Goal: Task Accomplishment & Management: Use online tool/utility

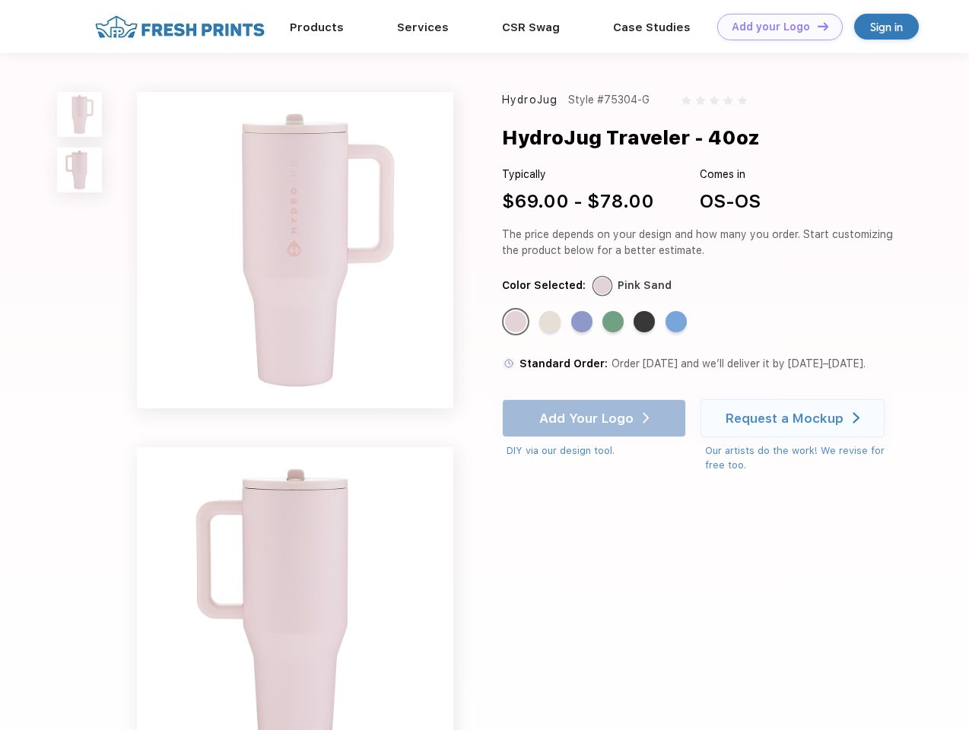
click at [774, 27] on link "Add your Logo Design Tool" at bounding box center [779, 27] width 125 height 27
click at [0, 0] on div "Design Tool" at bounding box center [0, 0] width 0 height 0
click at [816, 26] on link "Add your Logo Design Tool" at bounding box center [779, 27] width 125 height 27
click at [80, 114] on img at bounding box center [79, 114] width 45 height 45
click at [80, 170] on img at bounding box center [79, 169] width 45 height 45
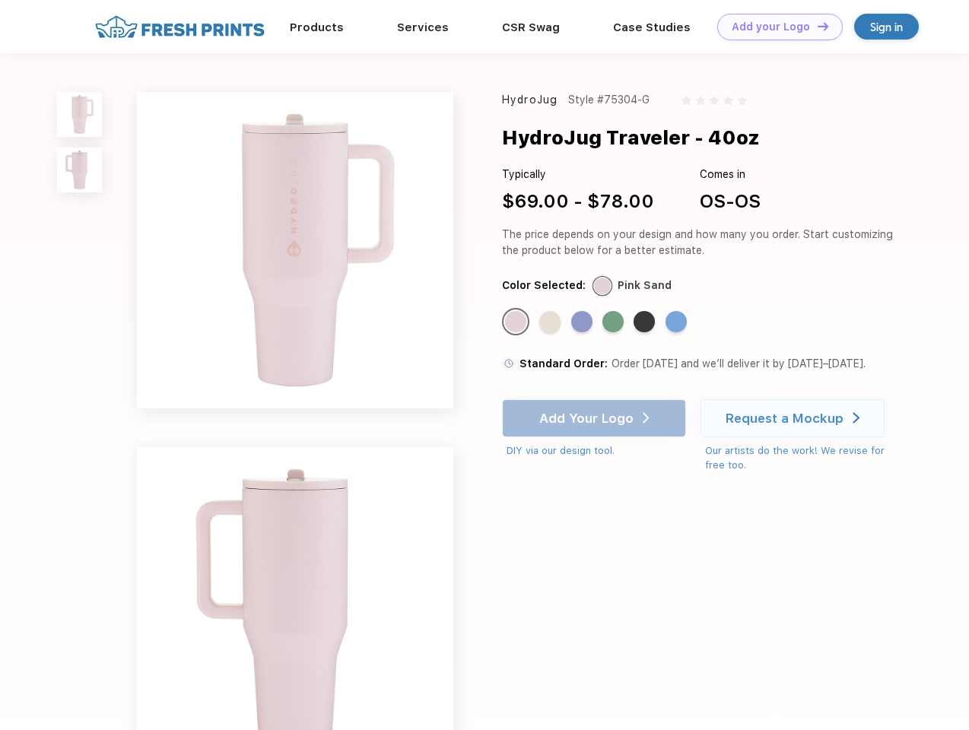
click at [517, 322] on div "Standard Color" at bounding box center [515, 321] width 21 height 21
click at [551, 322] on div "Standard Color" at bounding box center [549, 321] width 21 height 21
click at [583, 322] on div "Standard Color" at bounding box center [581, 321] width 21 height 21
click at [614, 322] on div "Standard Color" at bounding box center [612, 321] width 21 height 21
click at [645, 322] on div "Standard Color" at bounding box center [643, 321] width 21 height 21
